Goal: Check status: Check status

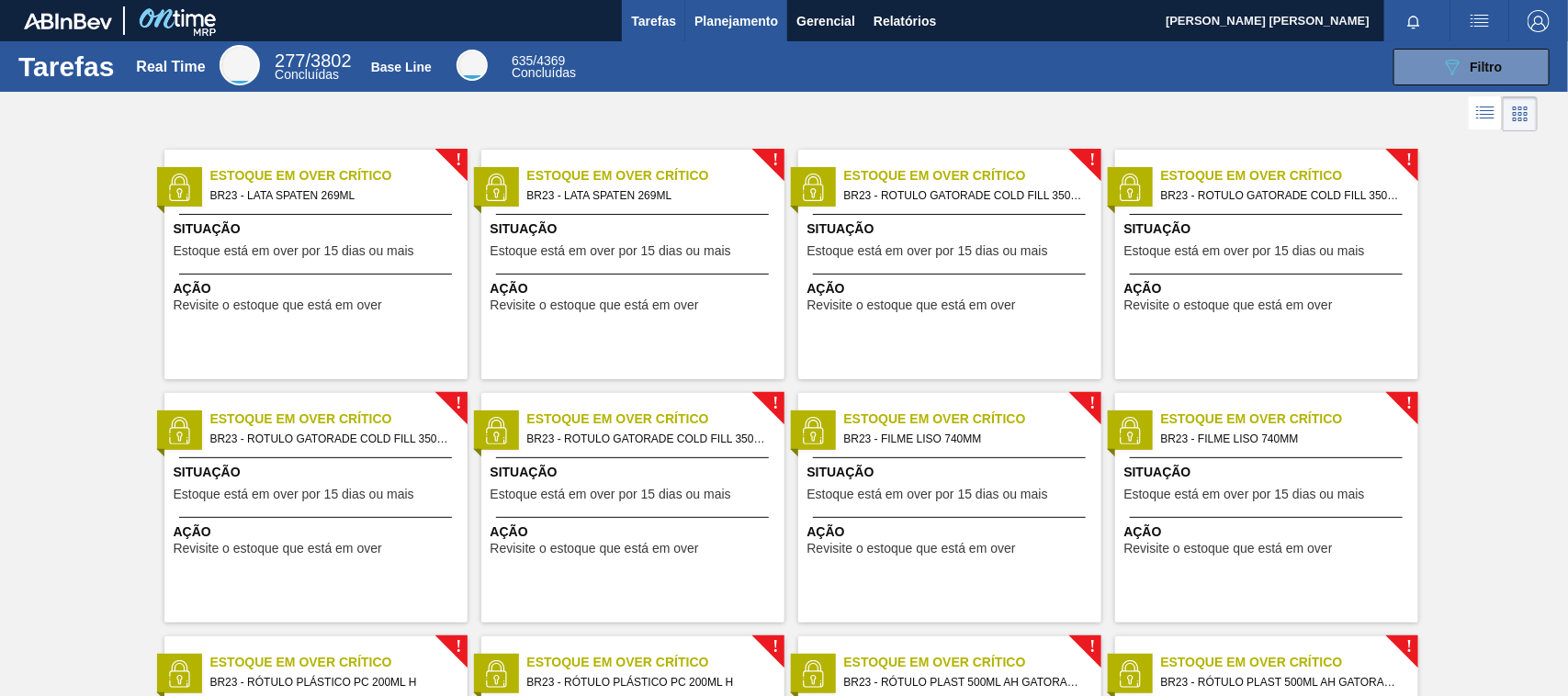
click at [730, 14] on span "Planejamento" at bounding box center [737, 20] width 84 height 22
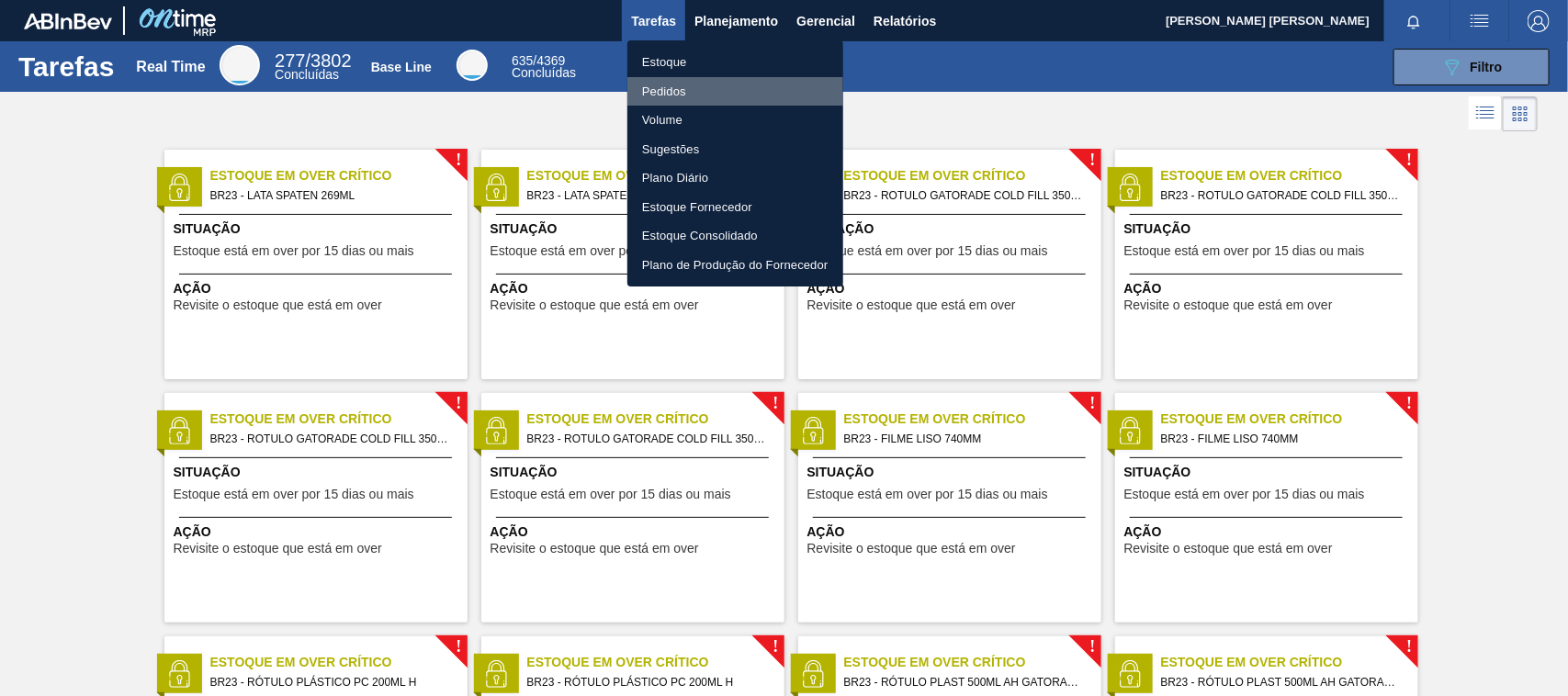
click at [679, 94] on li "Pedidos" at bounding box center [736, 92] width 216 height 29
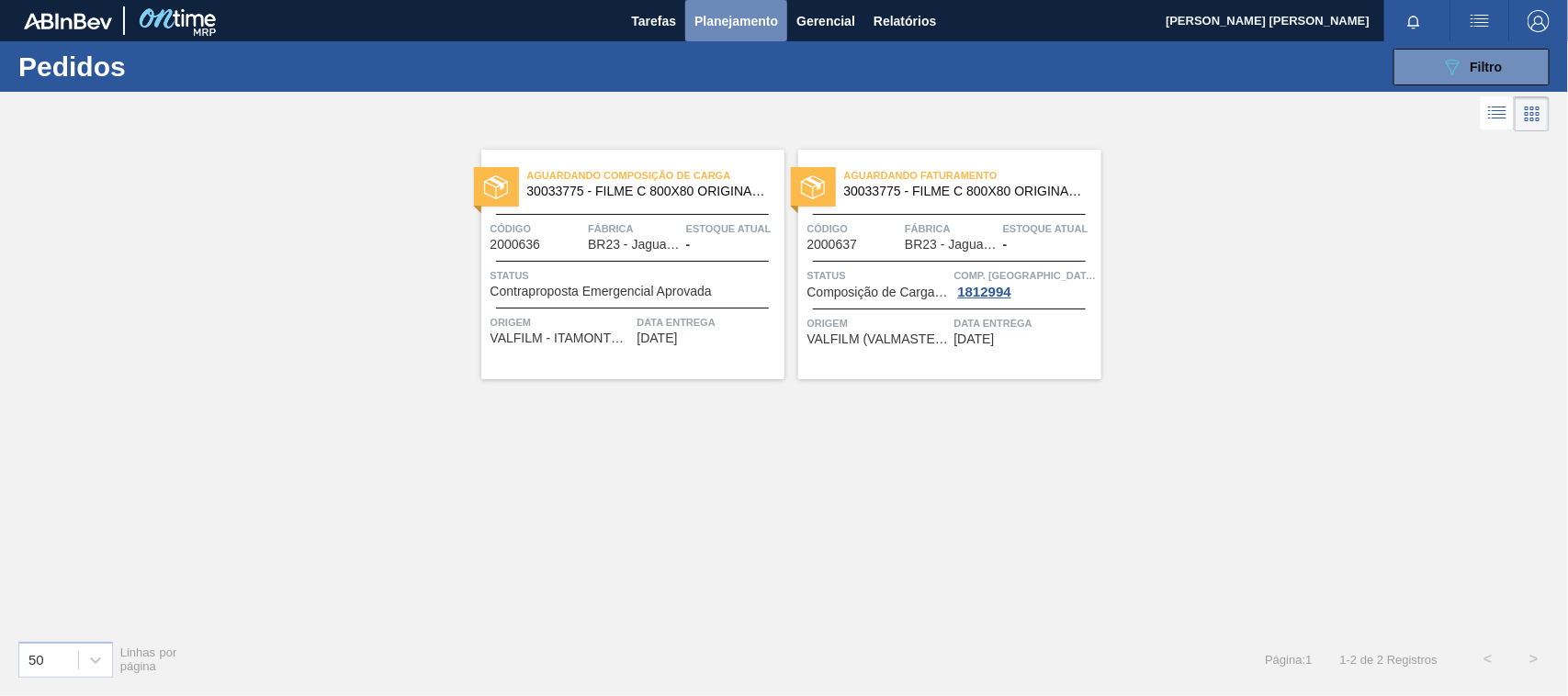
click at [709, 23] on span "Planejamento" at bounding box center [737, 20] width 84 height 22
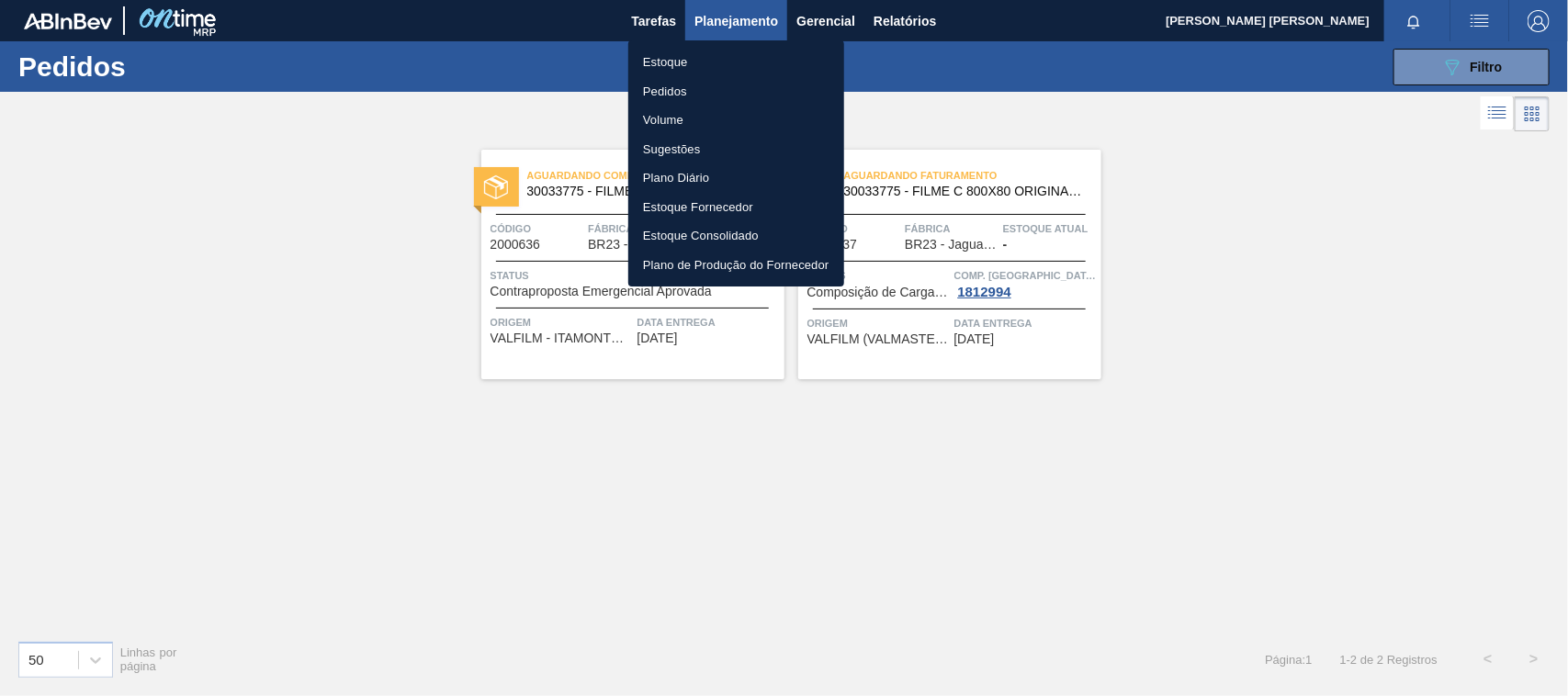
click at [676, 65] on li "Estoque" at bounding box center [737, 62] width 216 height 29
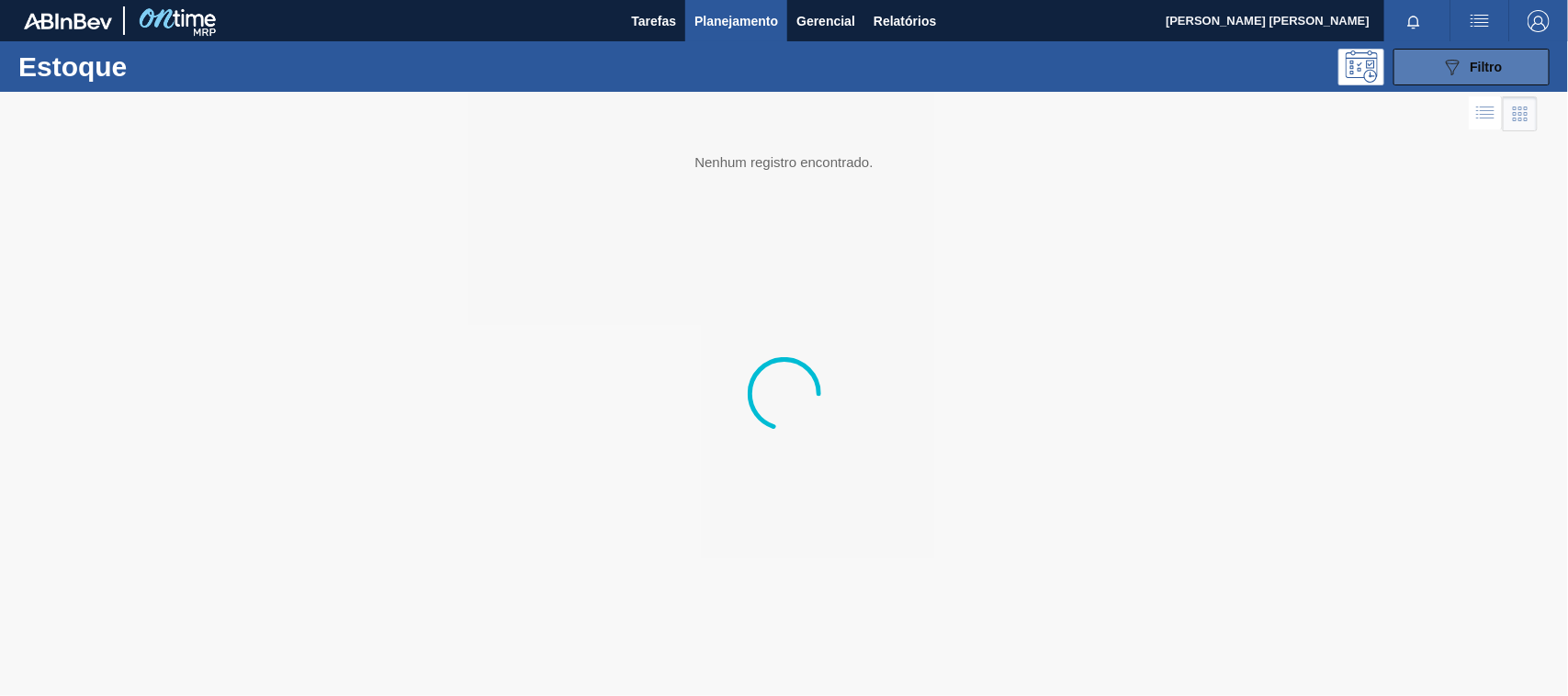
click at [1479, 61] on span "Filtro" at bounding box center [1486, 66] width 32 height 15
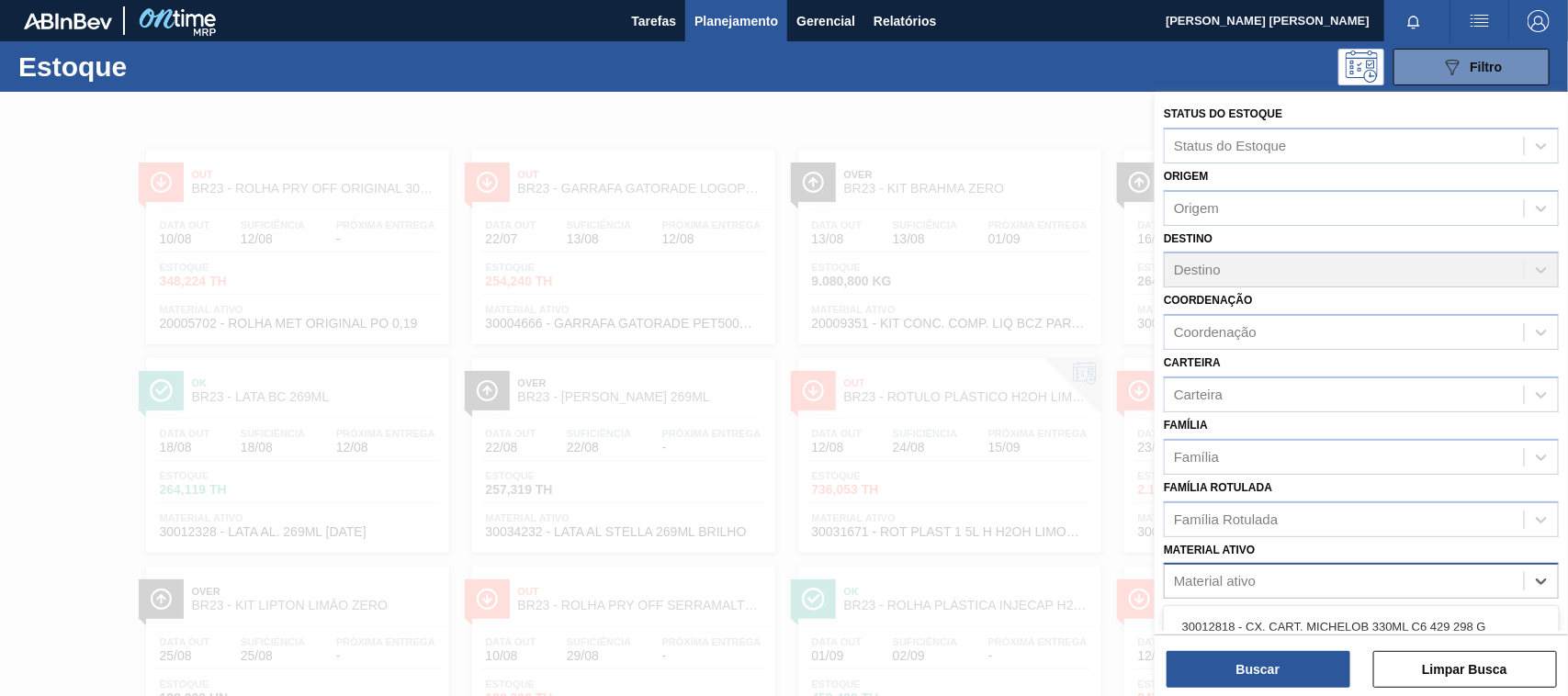
click at [1232, 585] on div "Material ativo" at bounding box center [1215, 582] width 82 height 16
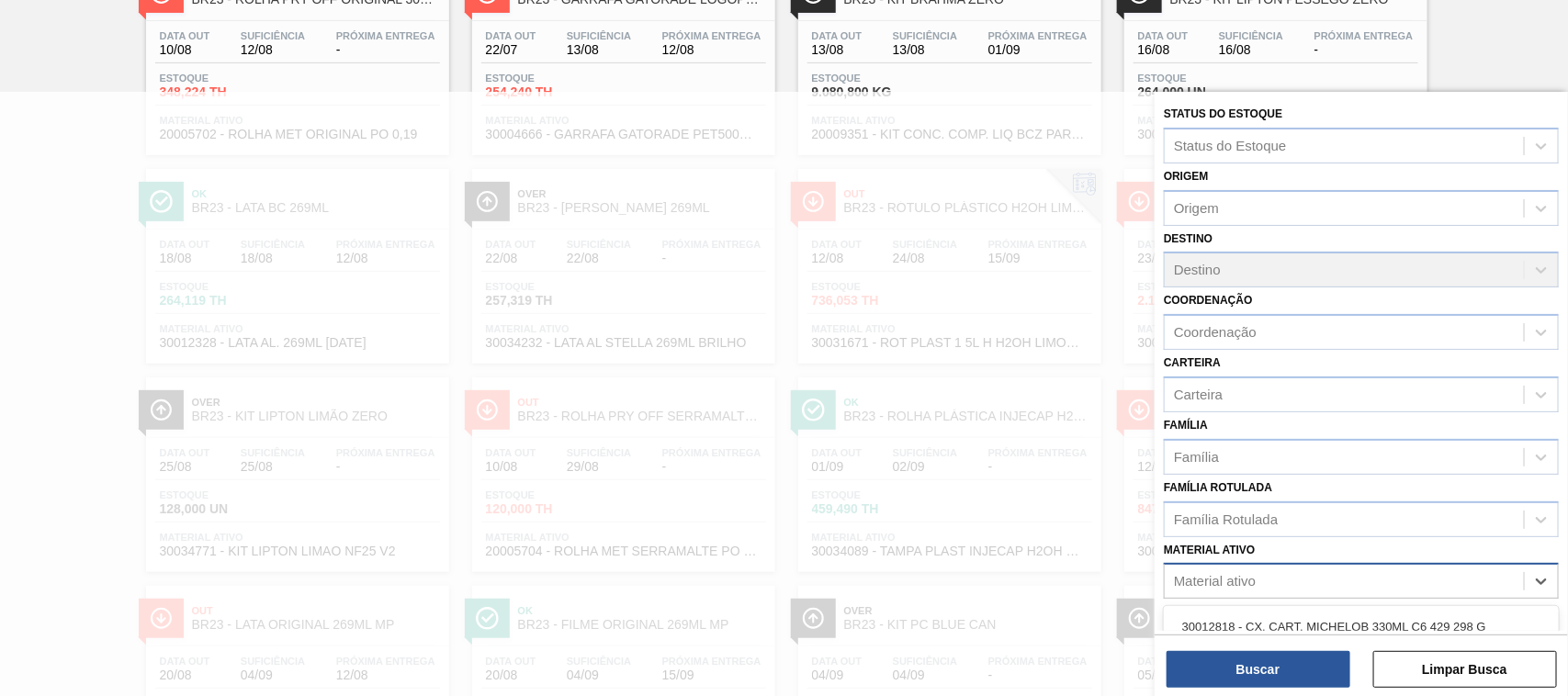
paste ativo "30031679"
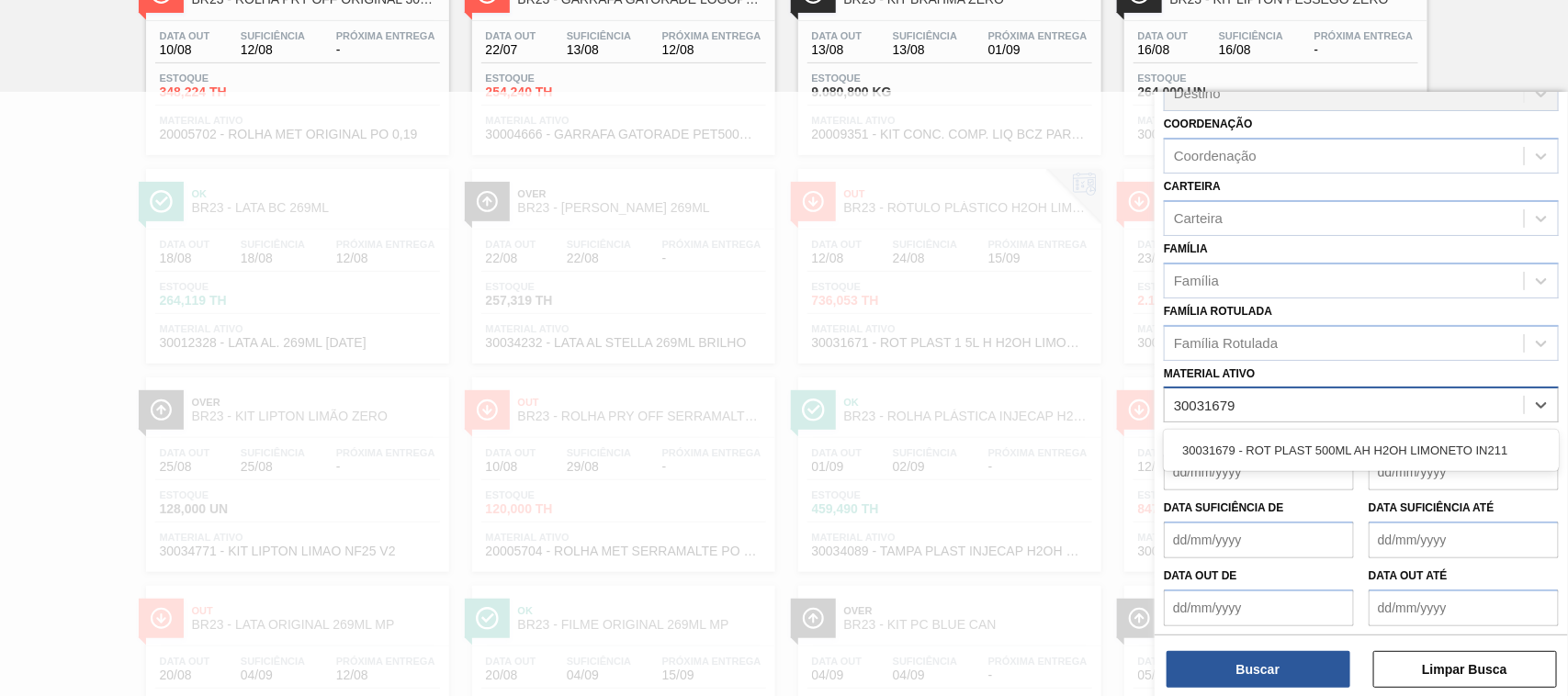
type ativo "30031679"
click at [1213, 571] on label "Data out de" at bounding box center [1200, 575] width 73 height 13
click at [1213, 590] on de "Data out de" at bounding box center [1258, 608] width 190 height 37
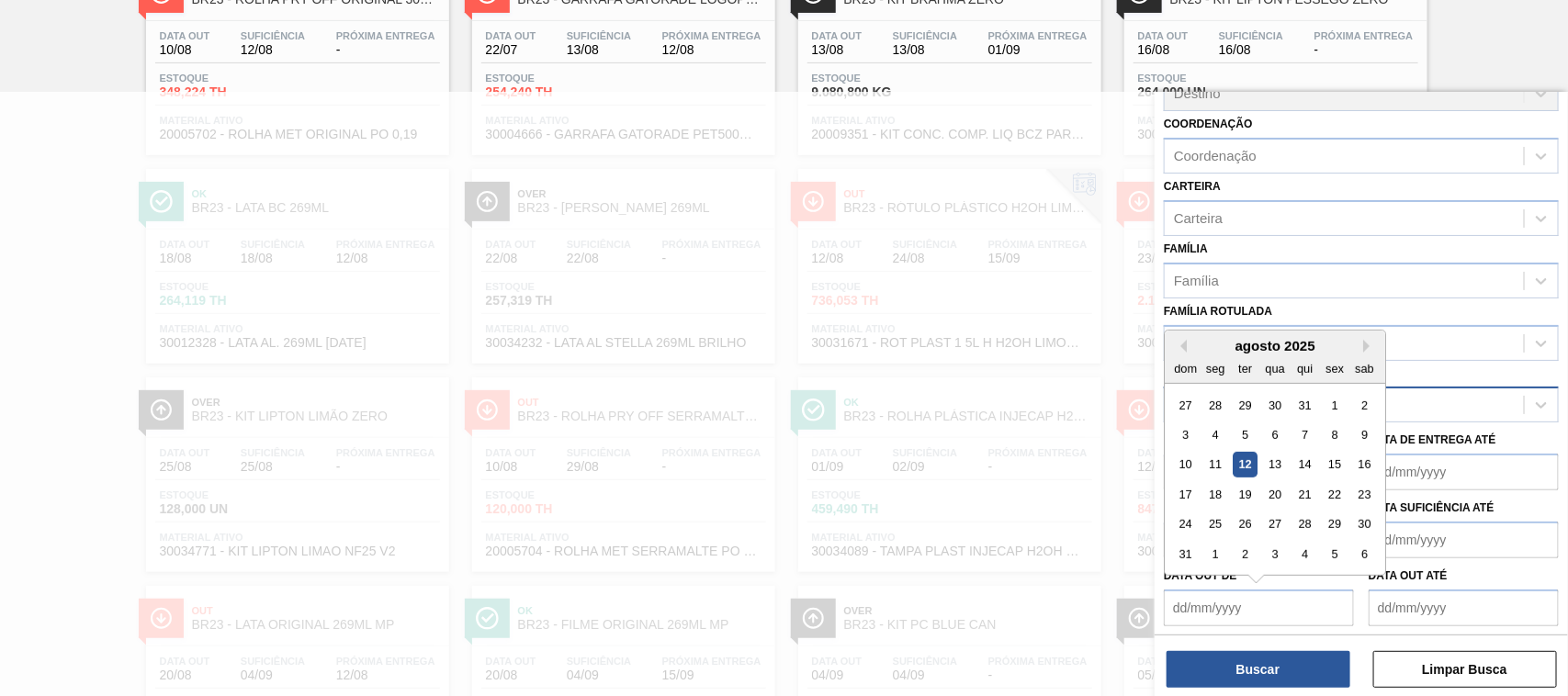
click at [1227, 305] on label "Família Rotulada" at bounding box center [1217, 311] width 108 height 13
click at [1175, 335] on Rotulada "Família Rotulada" at bounding box center [1175, 343] width 2 height 16
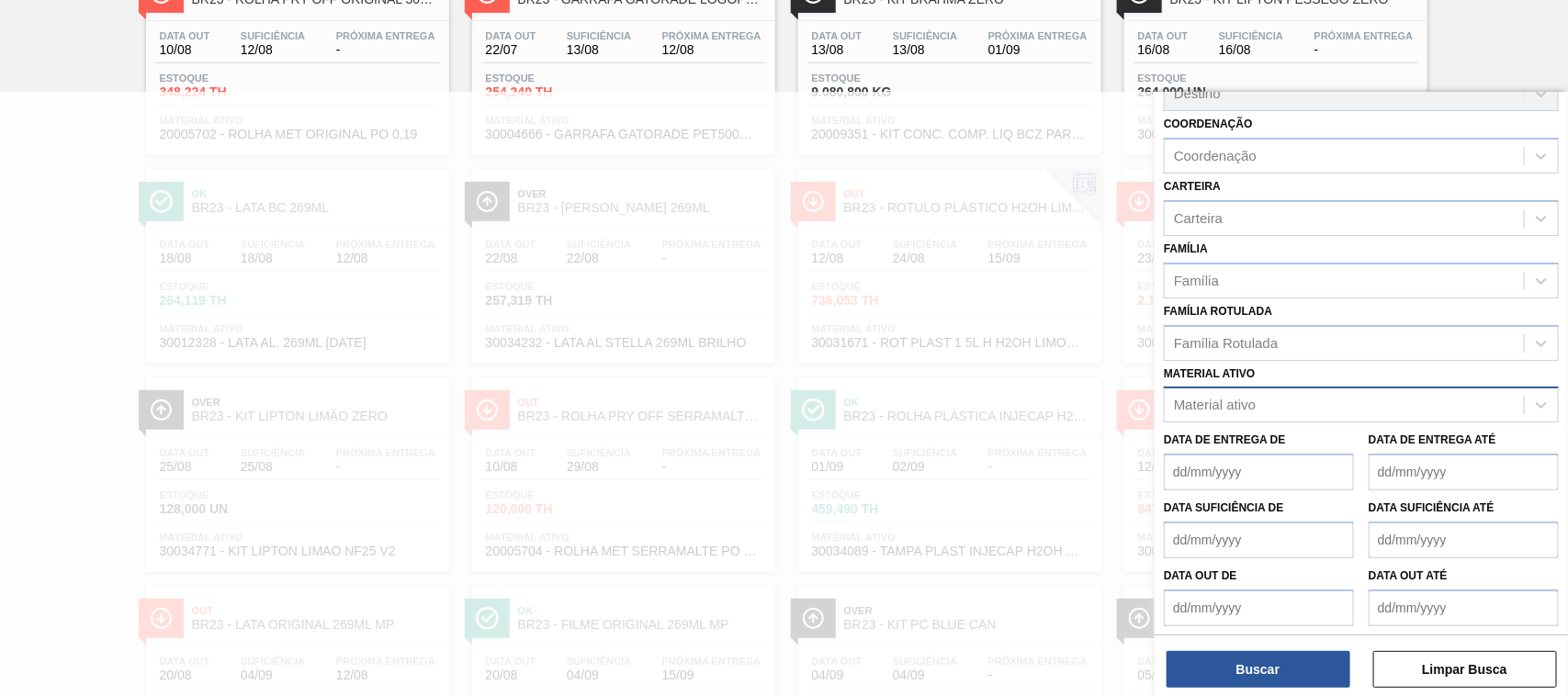
click at [1100, 252] on div at bounding box center [784, 440] width 1568 height 696
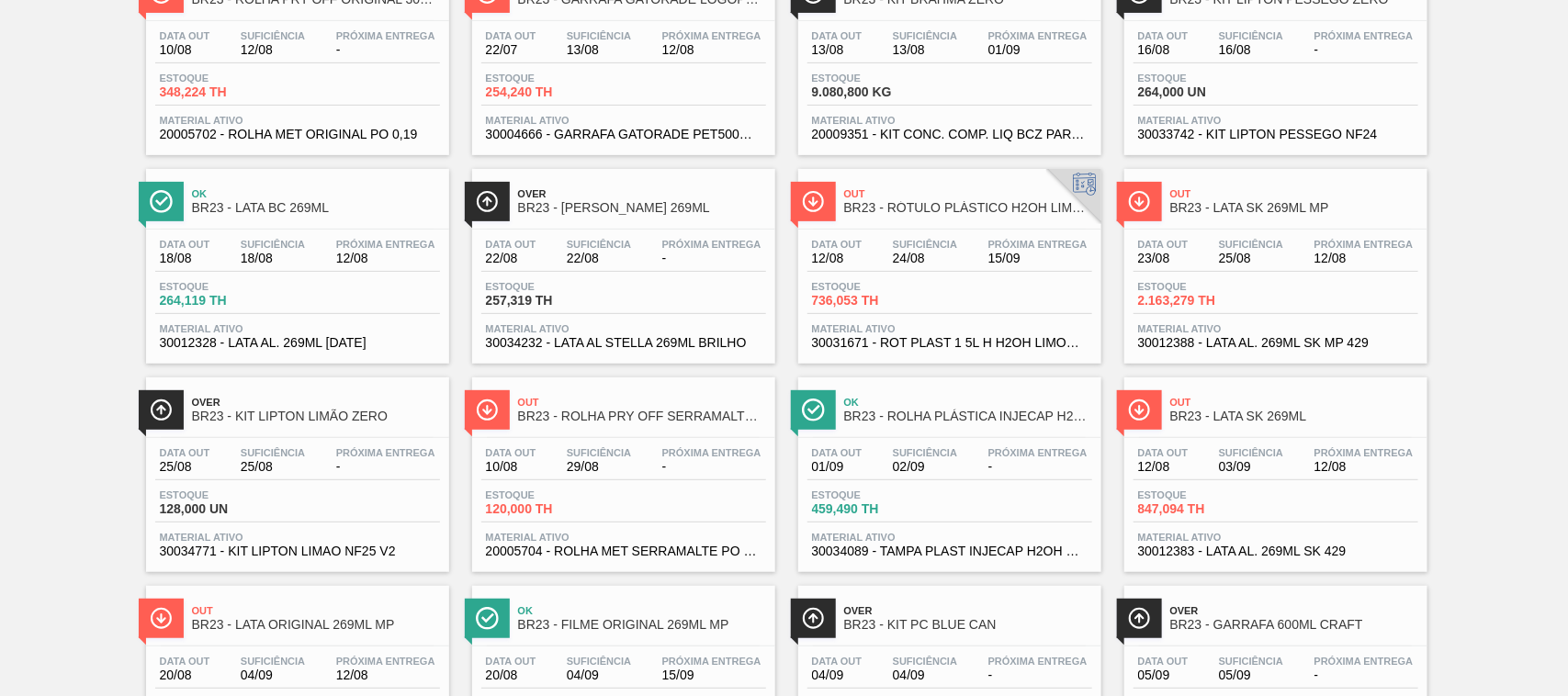
scroll to position [0, 0]
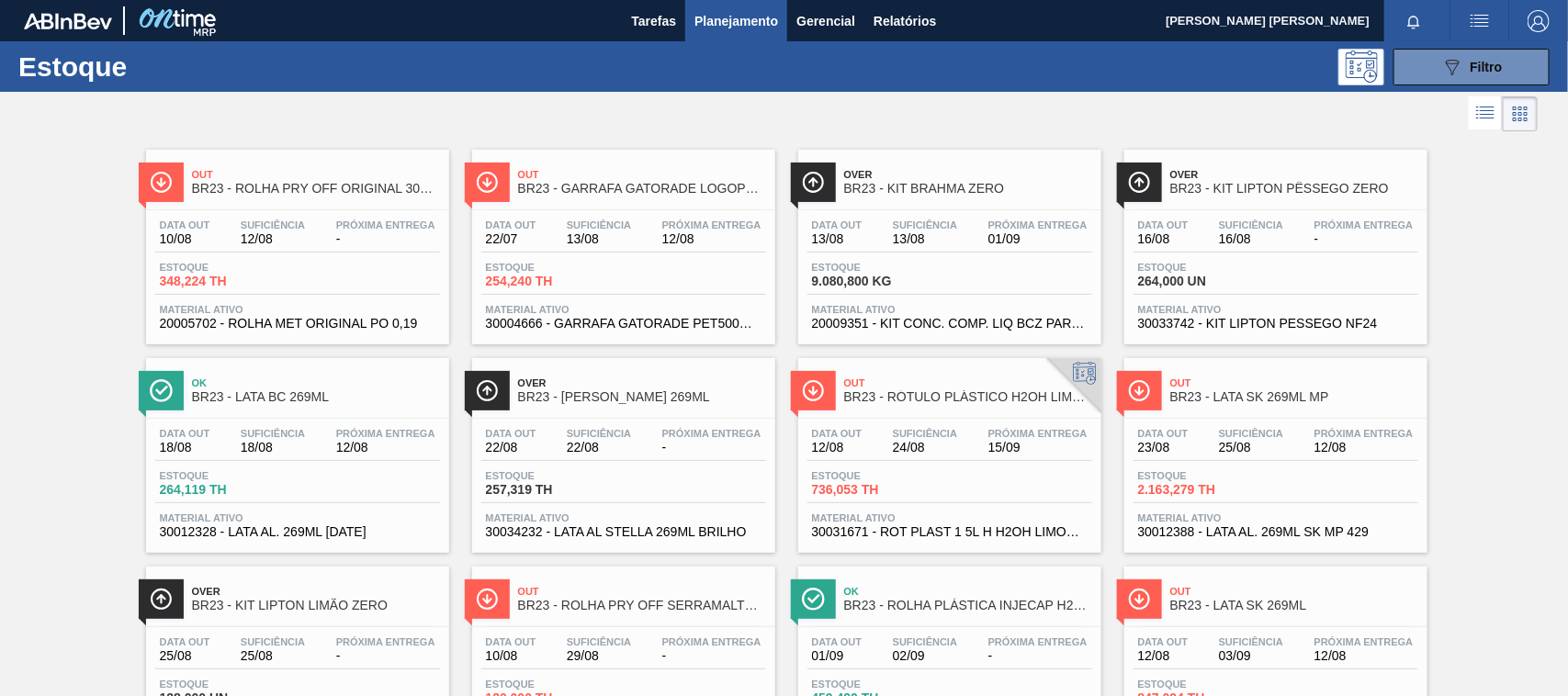
click at [1249, 226] on span "Suficiência" at bounding box center [1251, 224] width 64 height 11
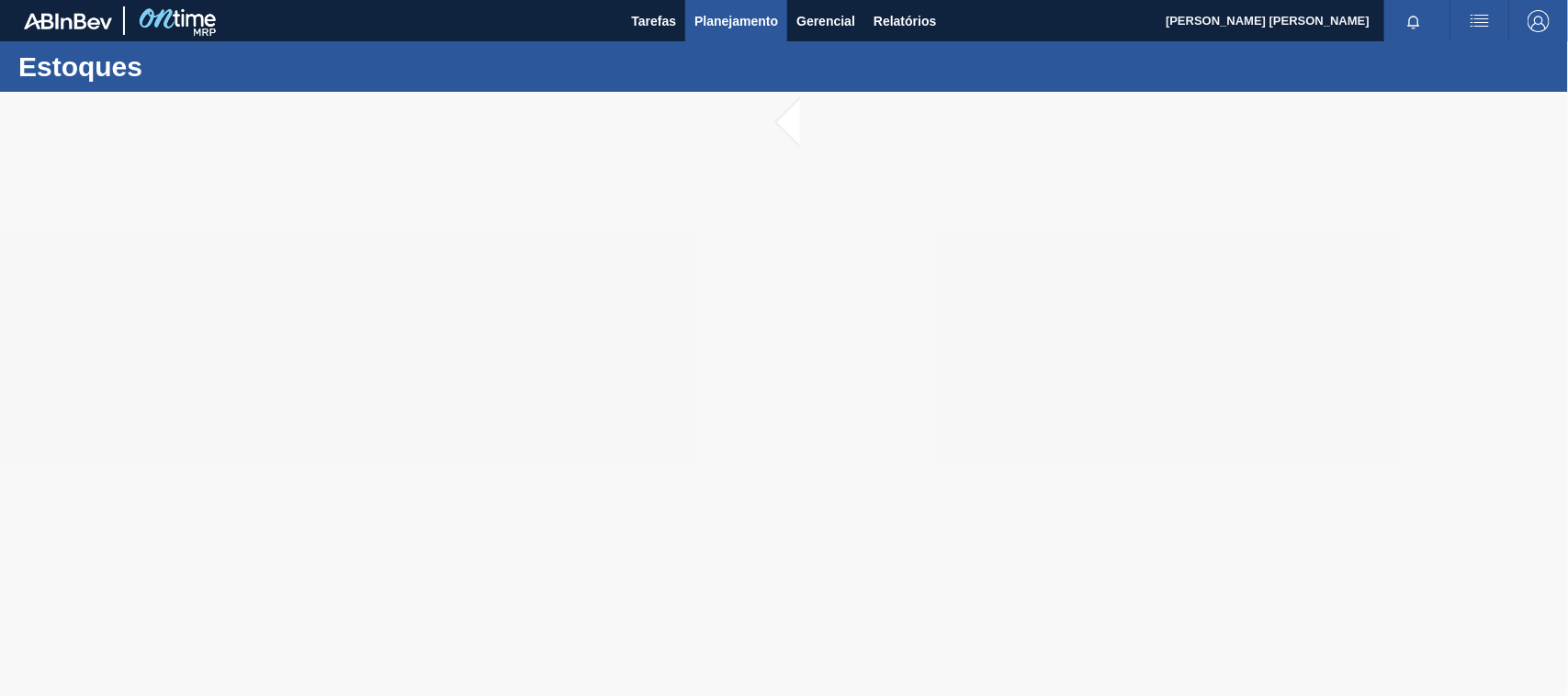
click at [719, 21] on span "Planejamento" at bounding box center [737, 20] width 84 height 22
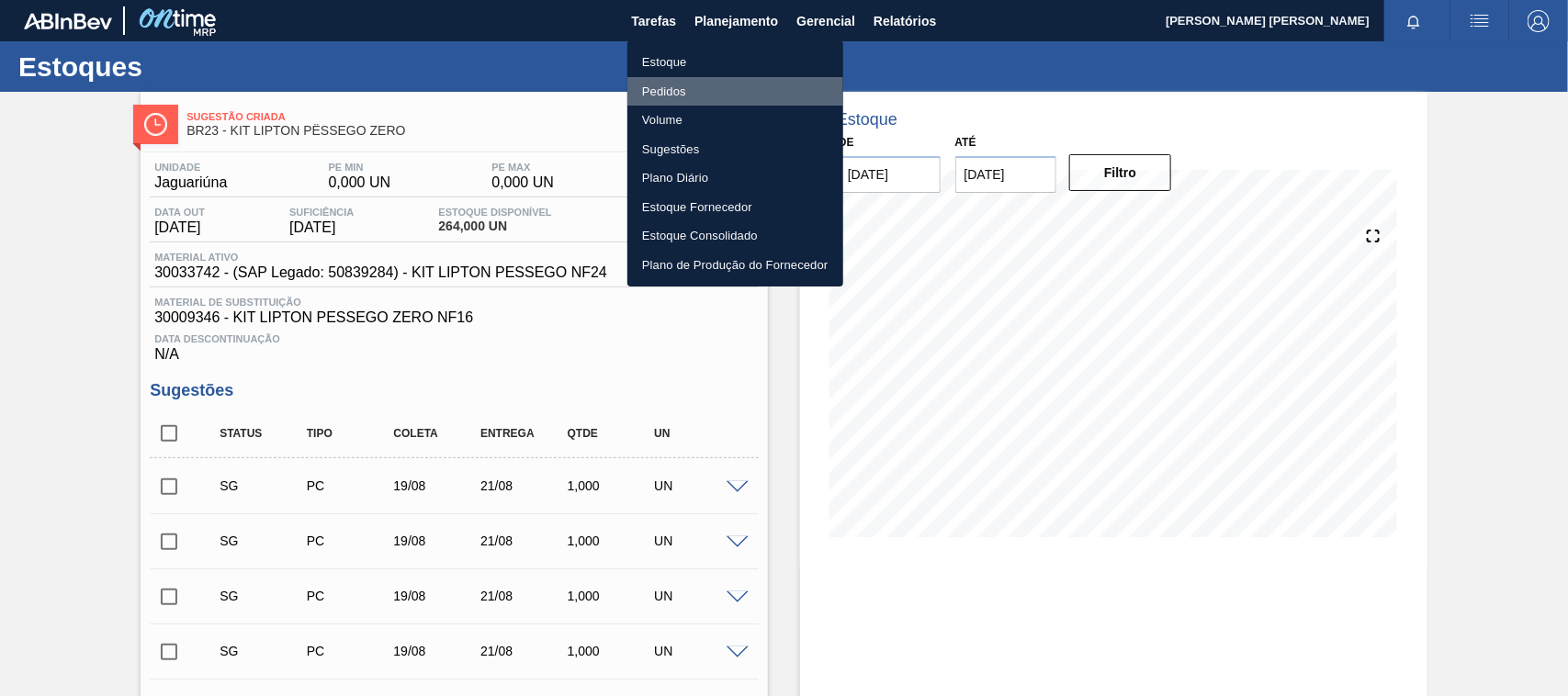
click at [664, 90] on li "Pedidos" at bounding box center [736, 92] width 216 height 29
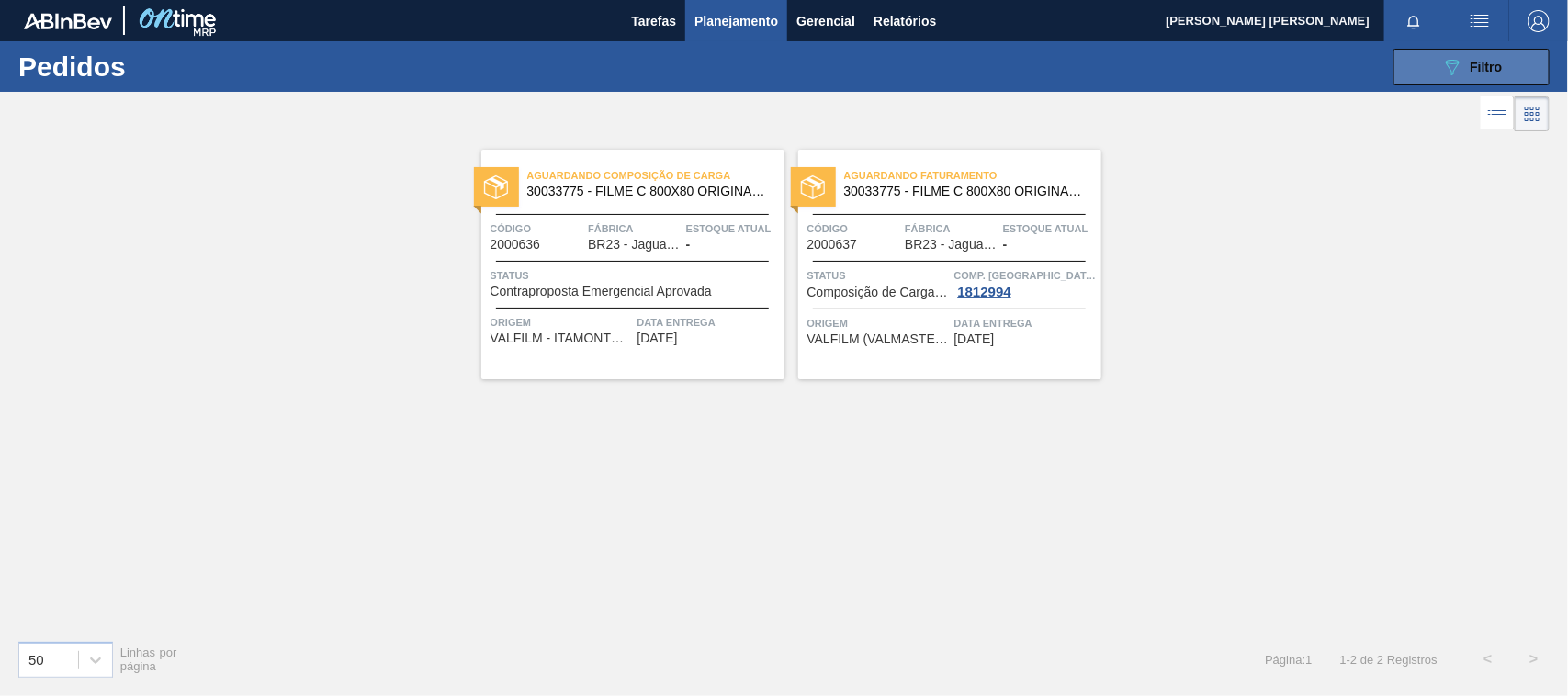
click at [1484, 60] on span "Filtro" at bounding box center [1486, 66] width 32 height 15
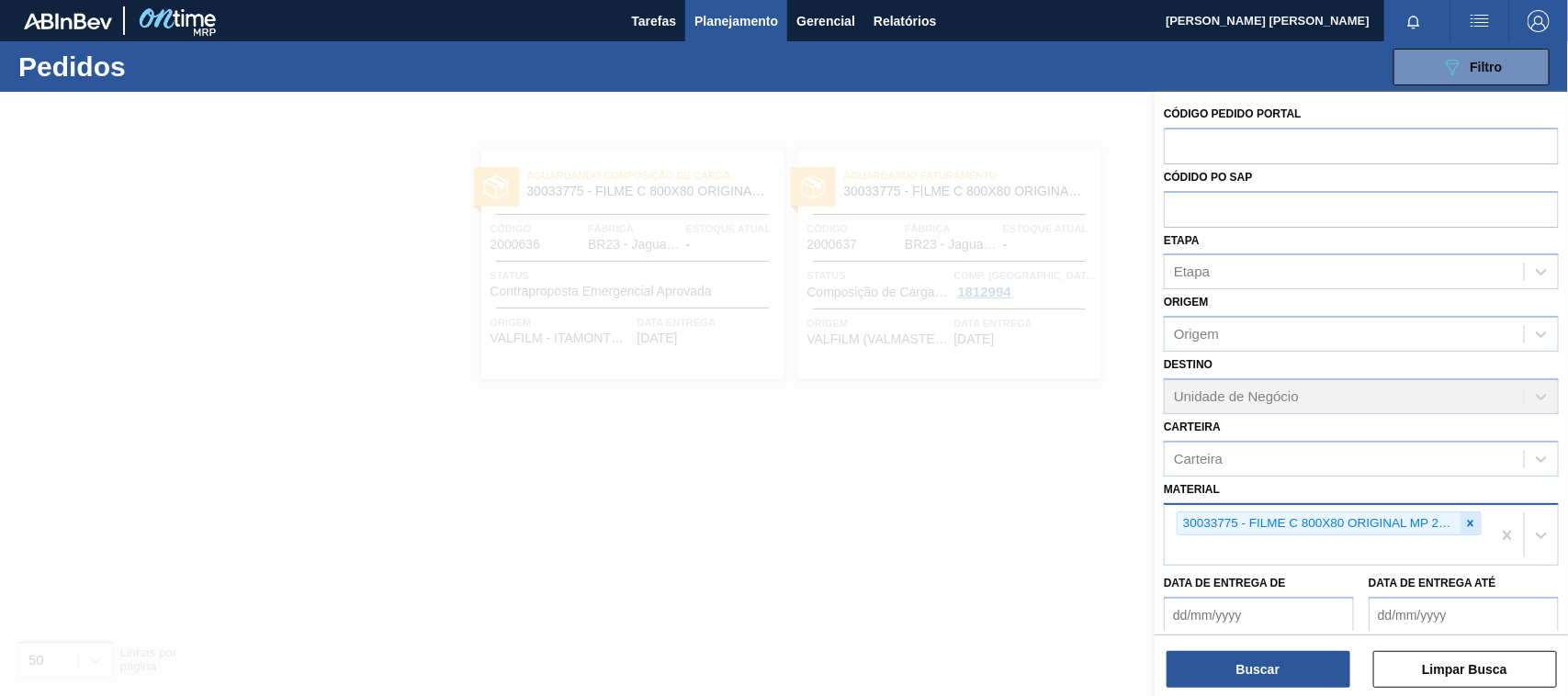
click at [1464, 520] on icon at bounding box center [1470, 523] width 13 height 13
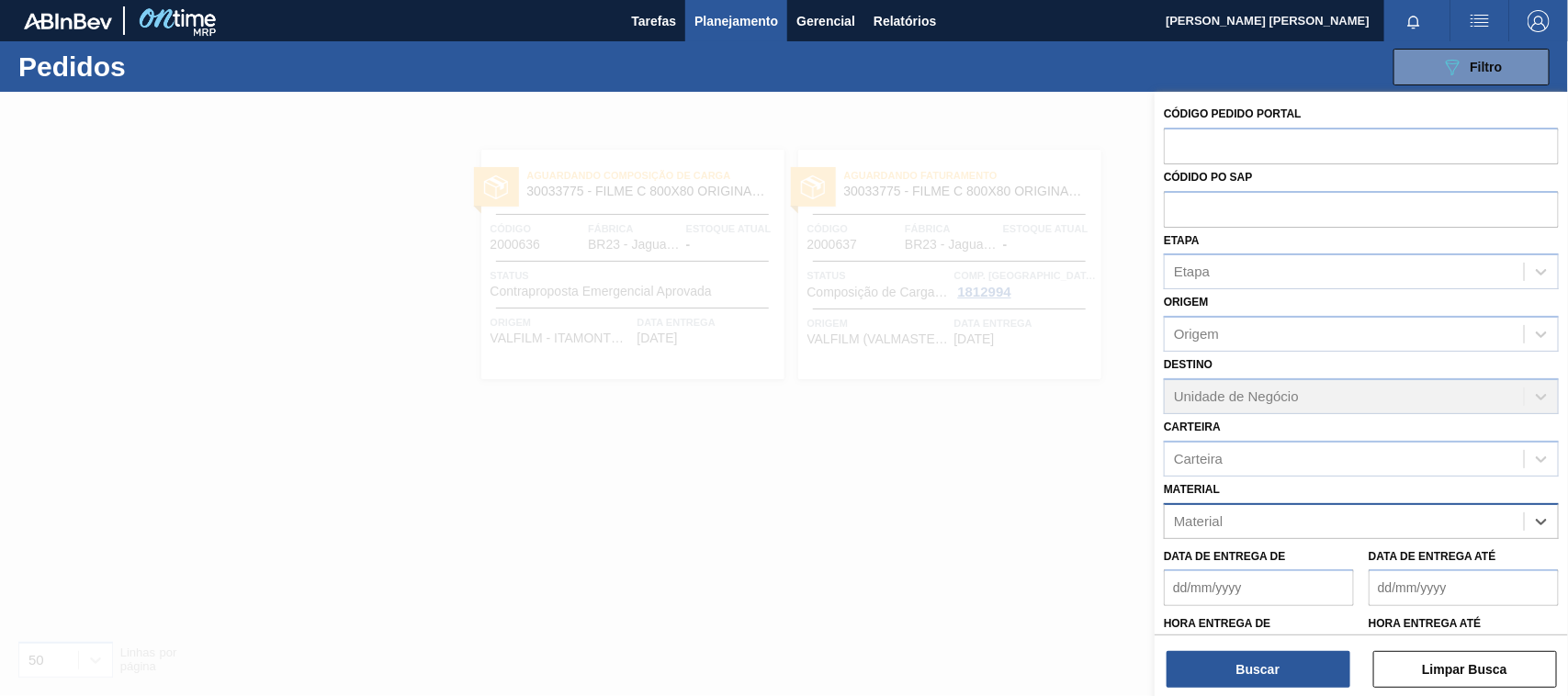
paste input "30031679"
type input "30031679"
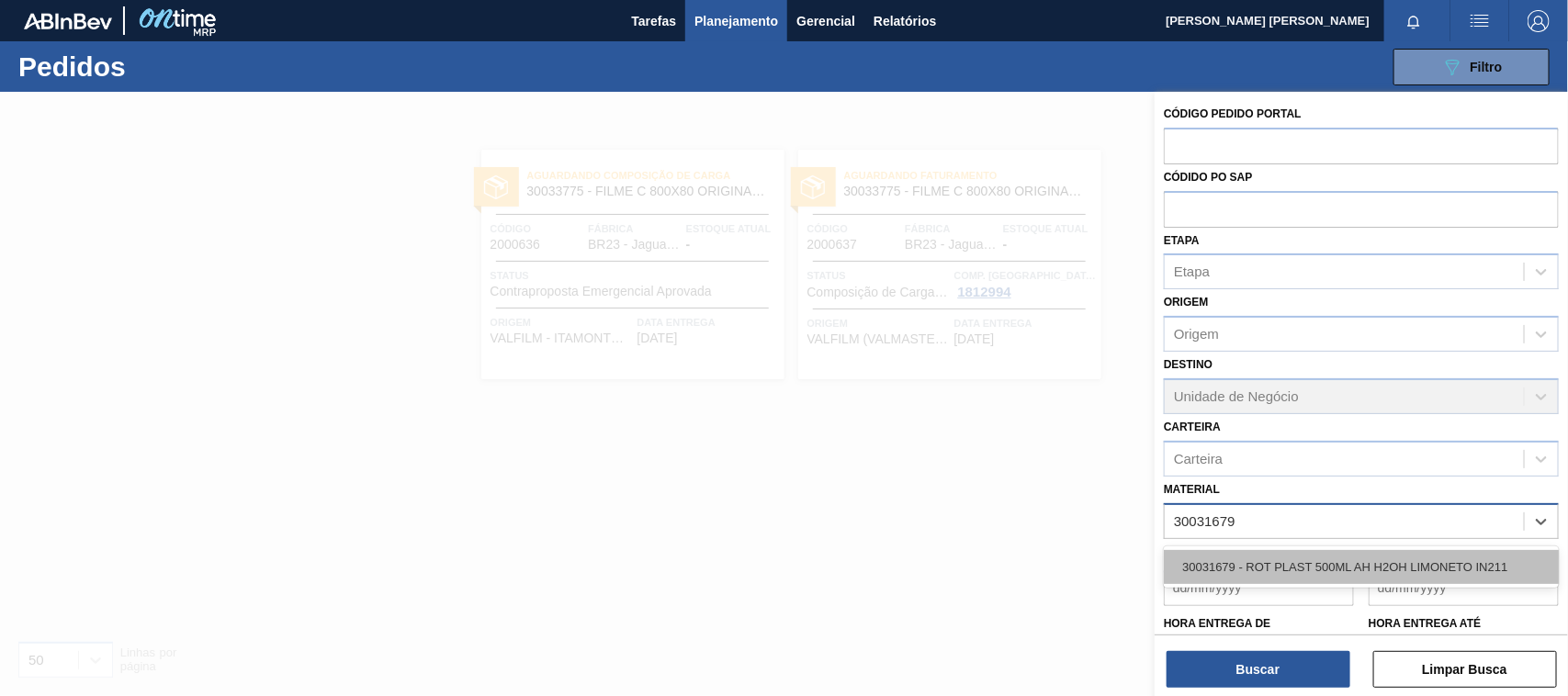
click at [1443, 556] on div "30031679 - ROT PLAST 500ML AH H2OH LIMONETO IN211" at bounding box center [1360, 567] width 395 height 34
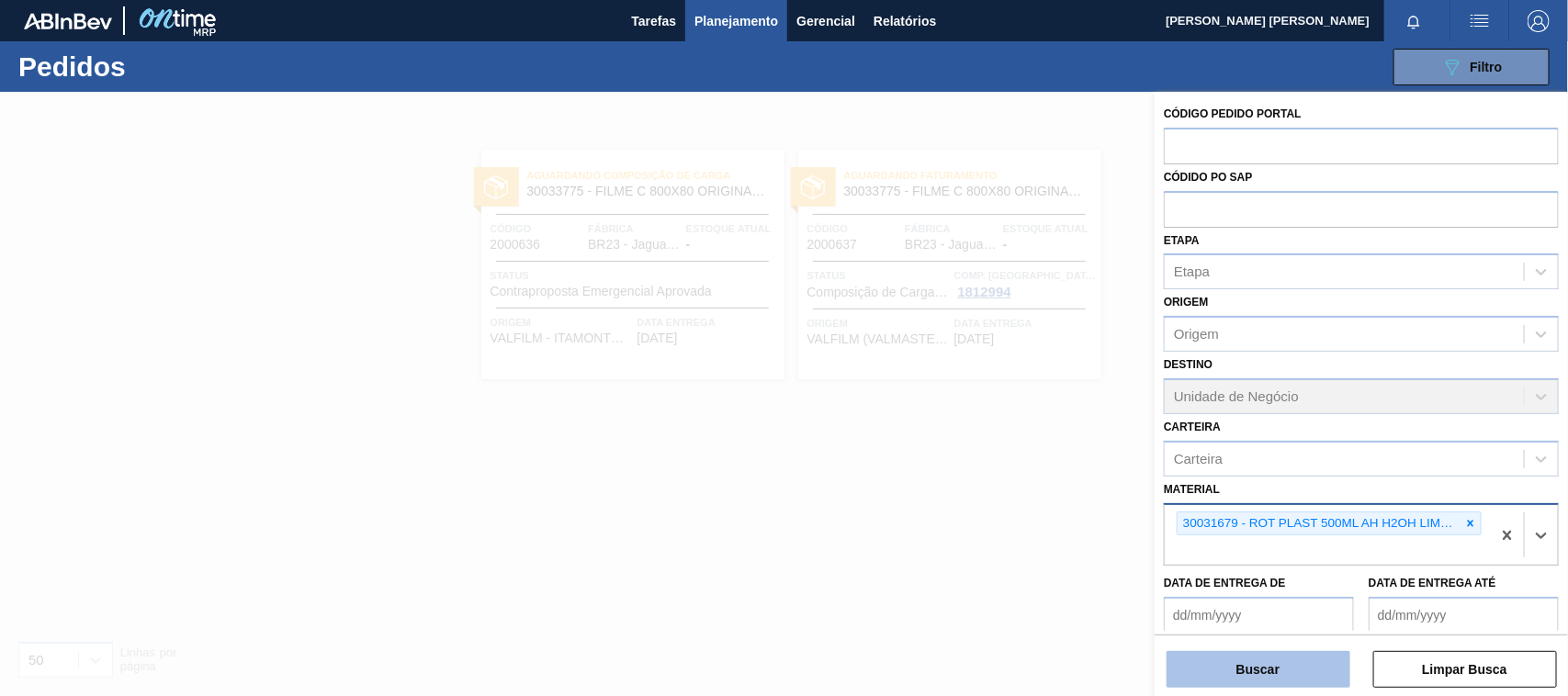
click at [1271, 672] on button "Buscar" at bounding box center [1258, 670] width 184 height 37
